Goal: Information Seeking & Learning: Learn about a topic

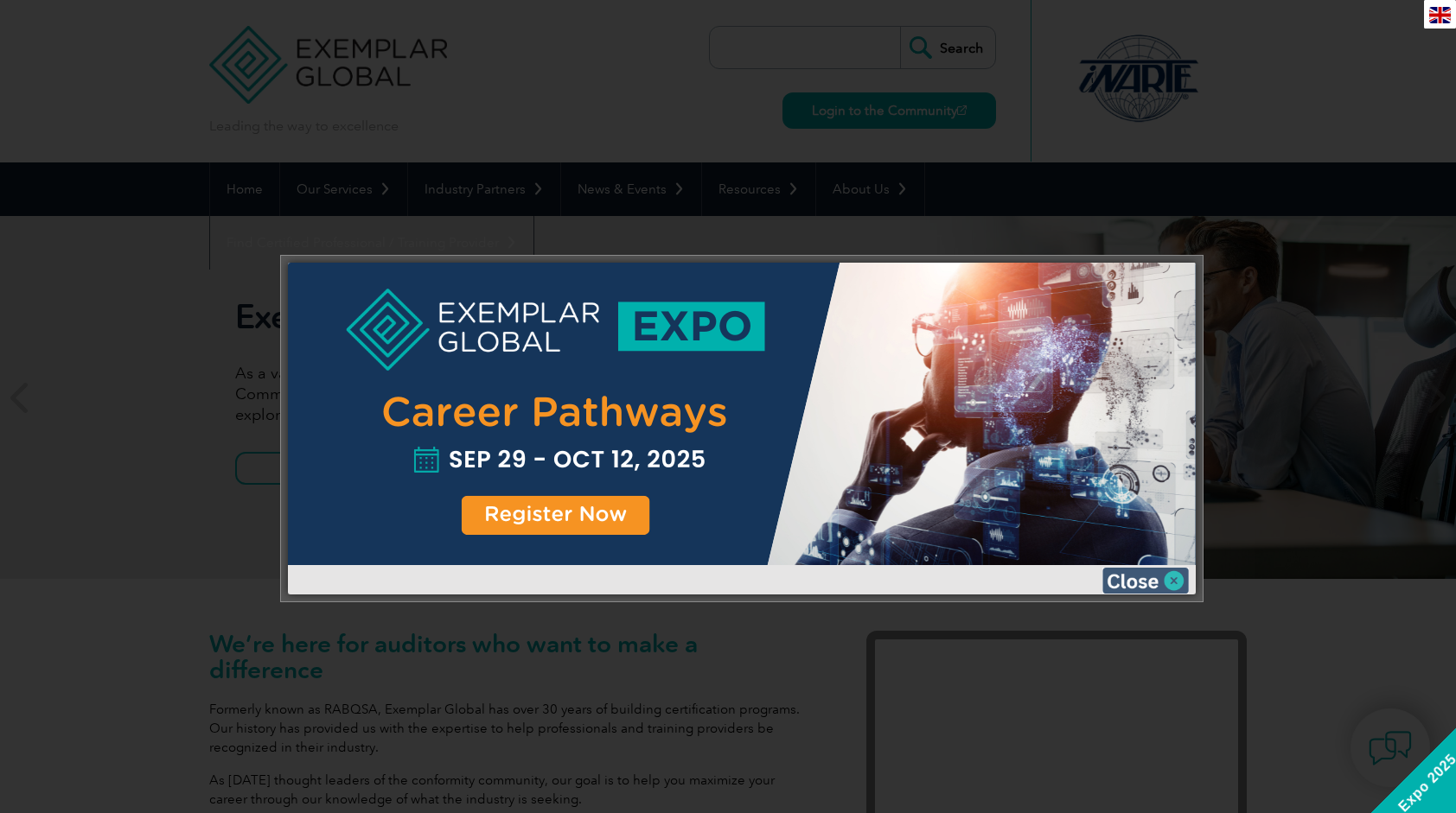
click at [1176, 584] on img at bounding box center [1145, 580] width 86 height 26
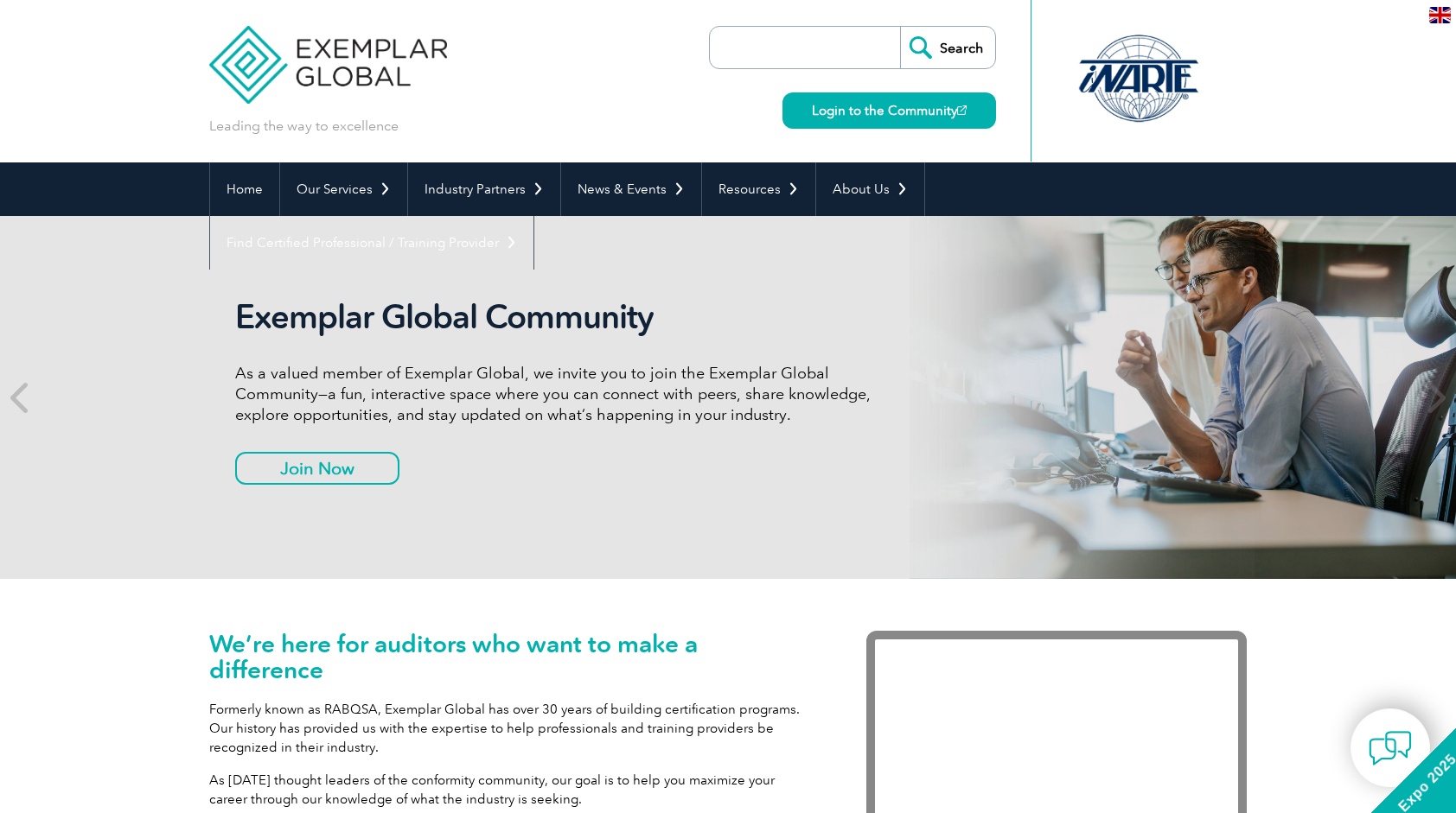
click at [764, 36] on input "search" at bounding box center [809, 47] width 181 height 42
click at [764, 40] on input "search" at bounding box center [809, 47] width 181 height 42
type input "ㅑ"
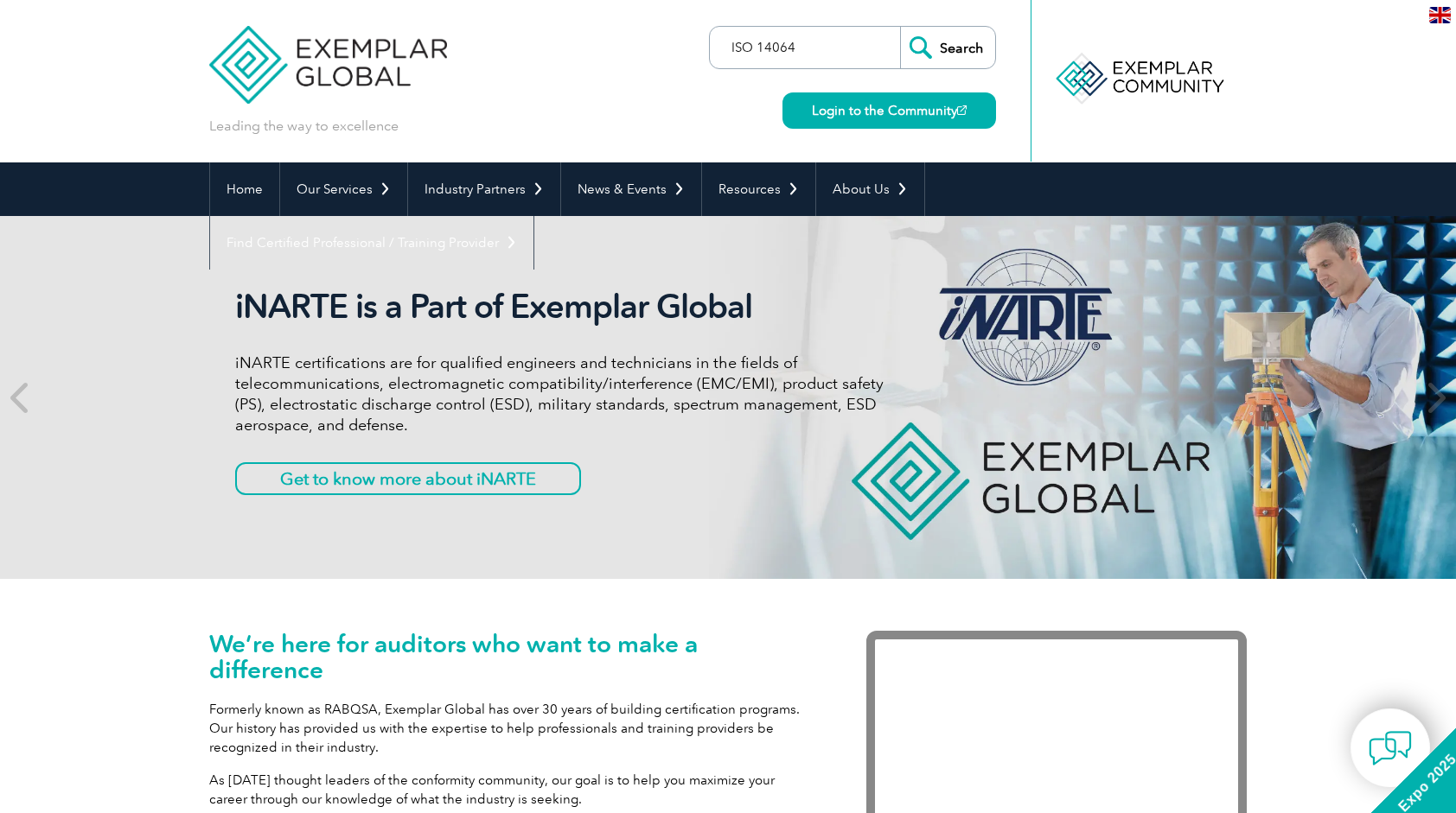
type input "ISO 14064"
click at [900, 27] on input "Search" at bounding box center [948, 47] width 95 height 42
